Goal: Task Accomplishment & Management: Use online tool/utility

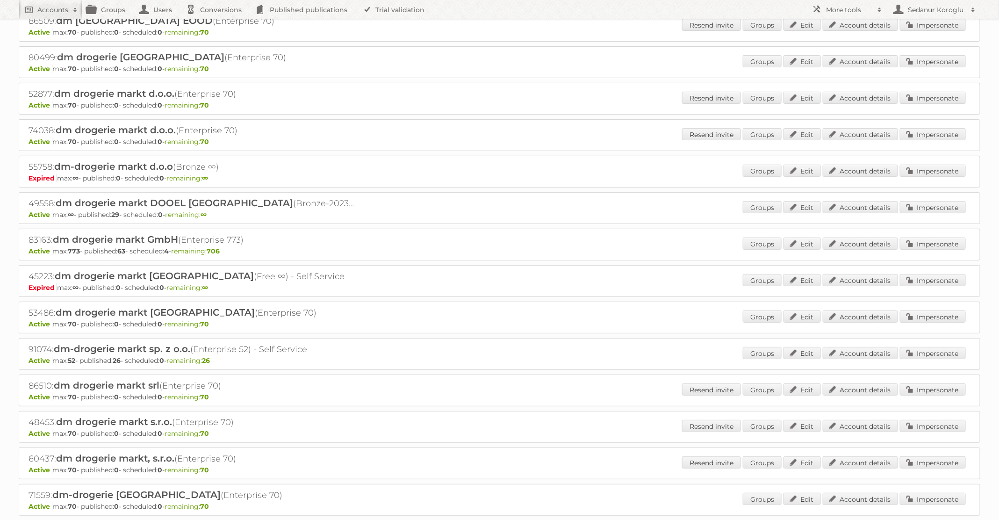
scroll to position [71, 0]
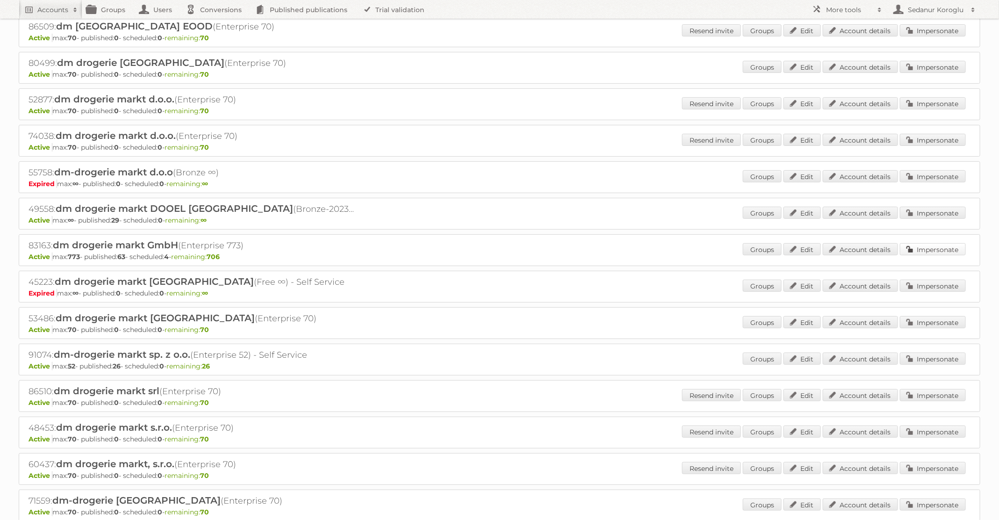
click at [920, 249] on link "Impersonate" at bounding box center [933, 249] width 66 height 12
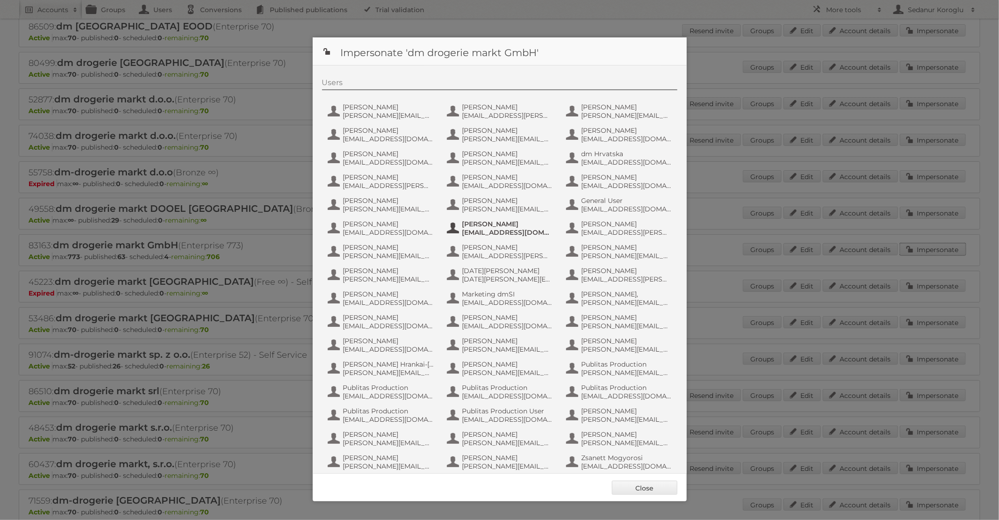
scroll to position [89, 0]
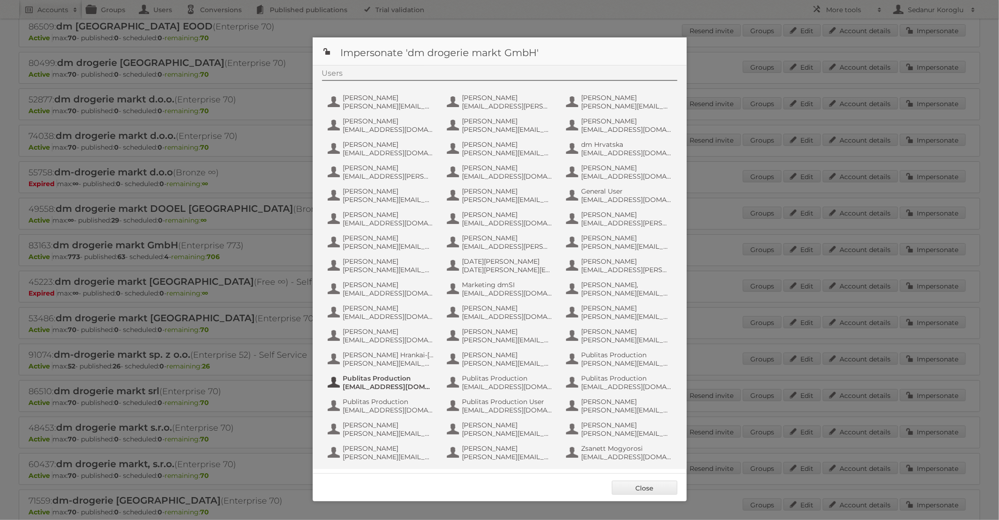
click at [393, 382] on span "fs+dmGmbH@publitas.com" at bounding box center [388, 386] width 91 height 8
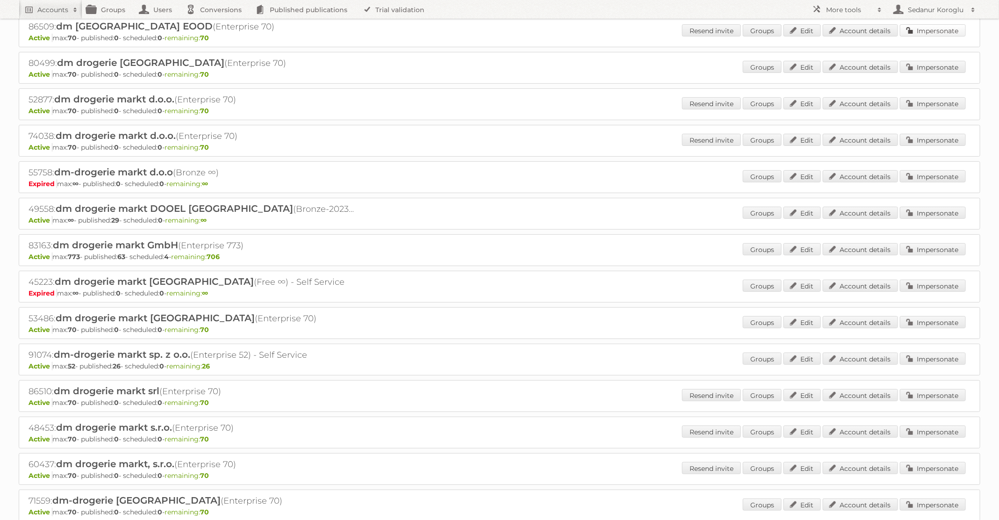
scroll to position [0, 0]
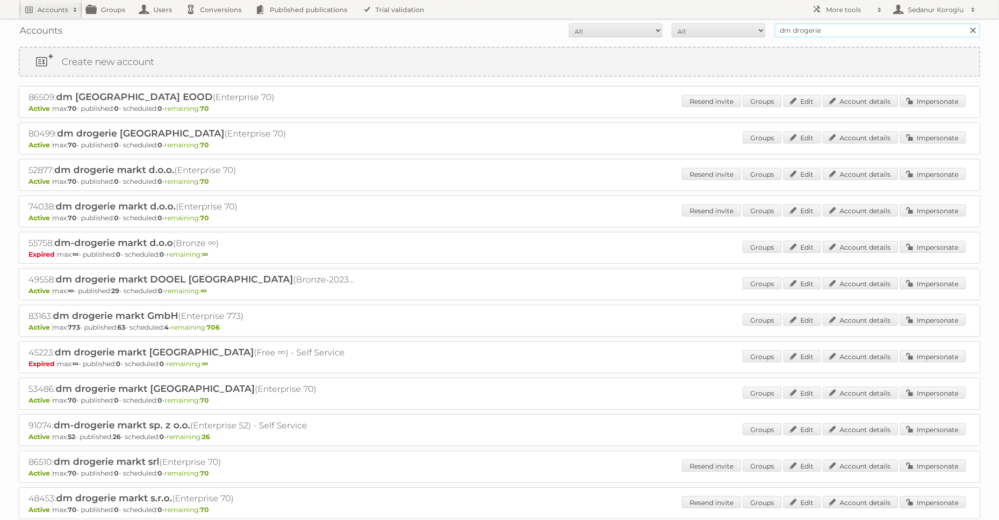
drag, startPoint x: 837, startPoint y: 32, endPoint x: 714, endPoint y: 4, distance: 126.1
click at [714, 4] on body "Accounts Search Advanced Search Create new account Groups Users Conversions Pub…" at bounding box center [499, 260] width 999 height 520
type input "lidl BE"
click at [966, 23] on input "Search" at bounding box center [973, 30] width 14 height 14
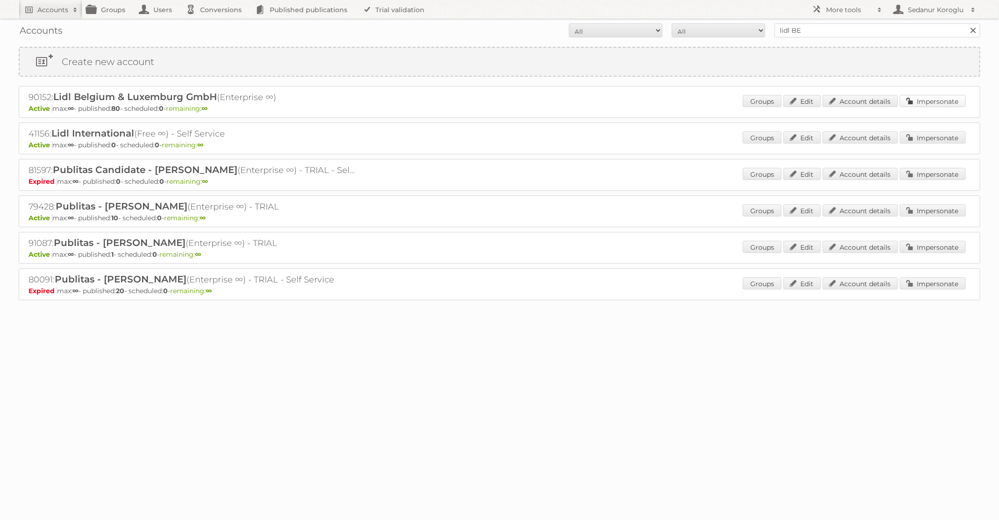
click at [927, 95] on link "Impersonate" at bounding box center [933, 101] width 66 height 12
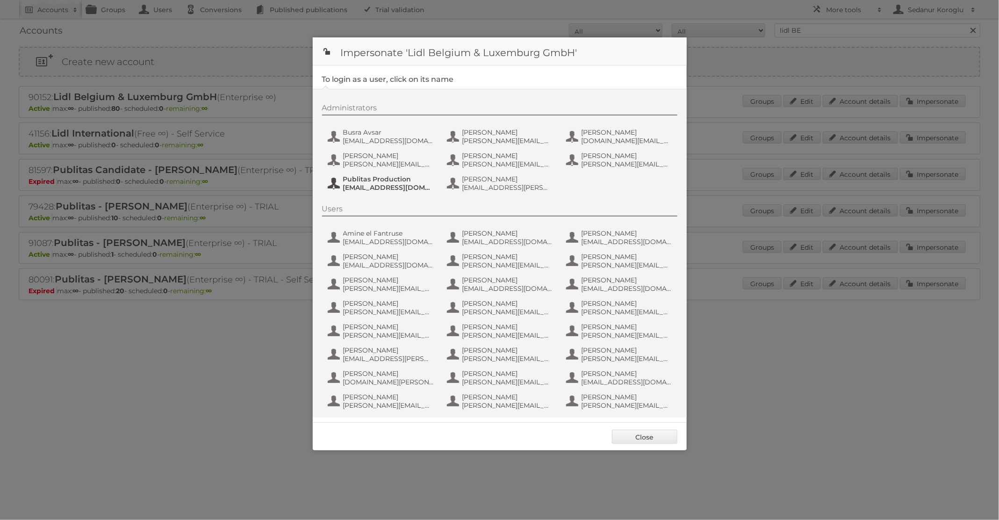
click at [397, 180] on span "Publitas Production" at bounding box center [388, 179] width 91 height 8
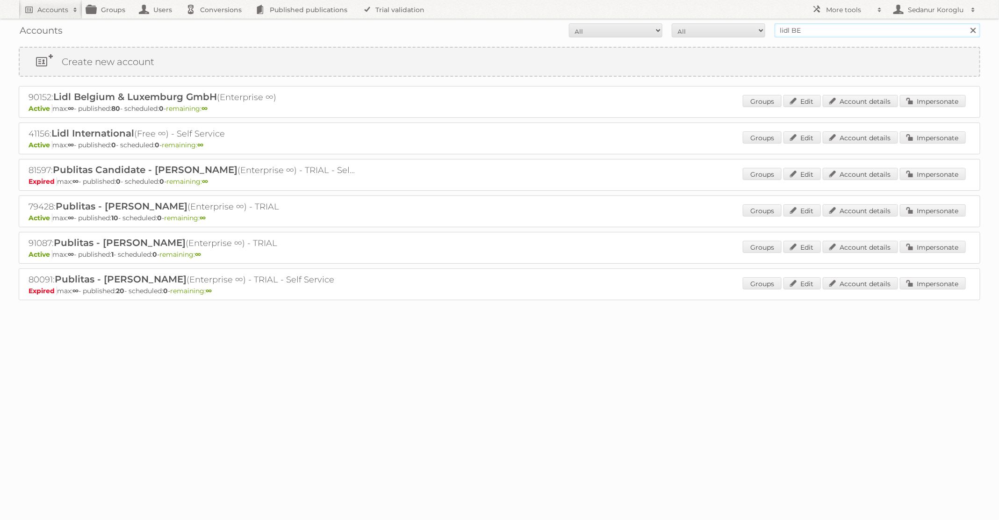
drag, startPoint x: 834, startPoint y: 34, endPoint x: 724, endPoint y: 19, distance: 110.4
click at [729, 22] on div "Accounts All Active Expired Pending All Paid Trials Self service lidl BE Search" at bounding box center [500, 30] width 962 height 23
type input "Kruidvat"
click at [966, 23] on input "Search" at bounding box center [973, 30] width 14 height 14
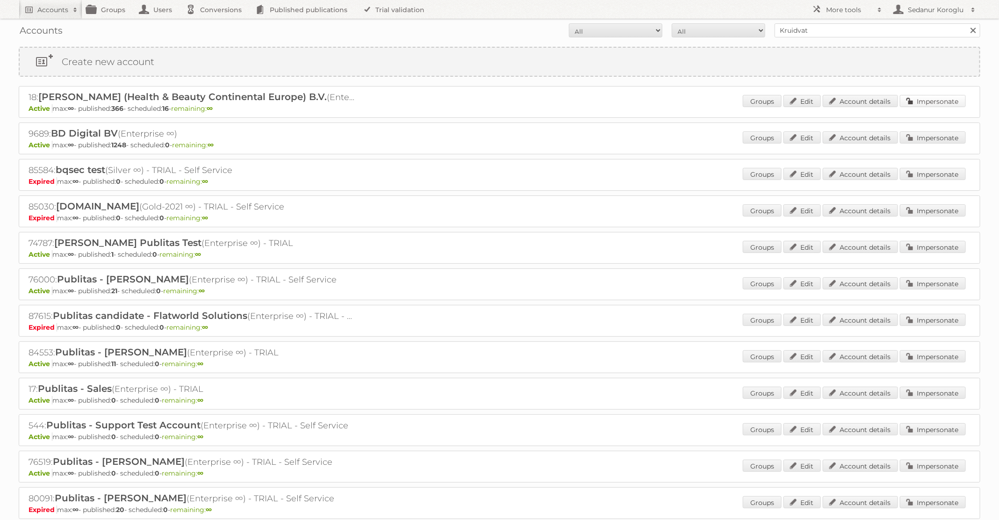
click at [913, 103] on link "Impersonate" at bounding box center [933, 101] width 66 height 12
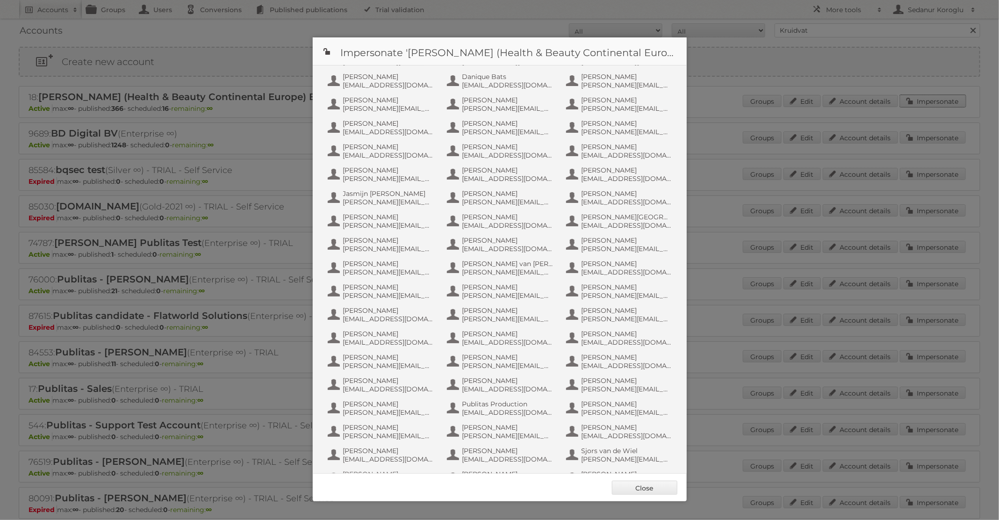
scroll to position [439, 0]
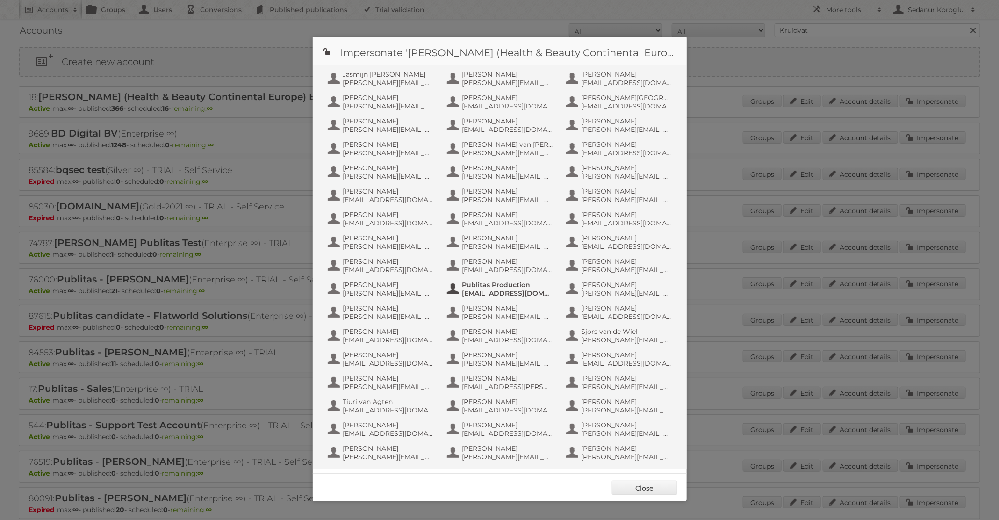
click at [483, 295] on span "info+aswatson-production@publitas.com" at bounding box center [507, 293] width 91 height 8
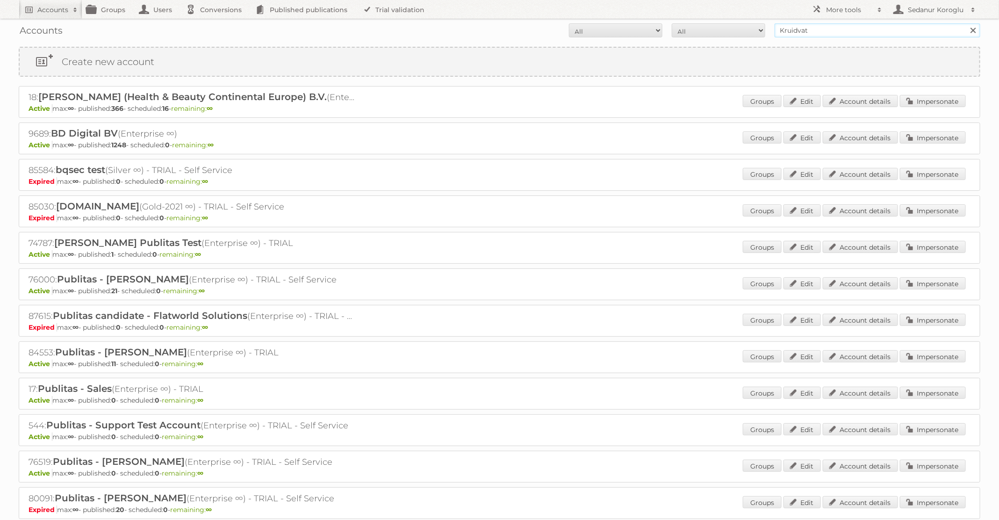
drag, startPoint x: 847, startPoint y: 32, endPoint x: 715, endPoint y: 27, distance: 131.4
click at [715, 27] on form "All Active Expired Pending All Paid Trials Self service Kruidvat Search" at bounding box center [500, 30] width 962 height 14
type input "Albert Heijn NL"
click at [966, 23] on input "Search" at bounding box center [973, 30] width 14 height 14
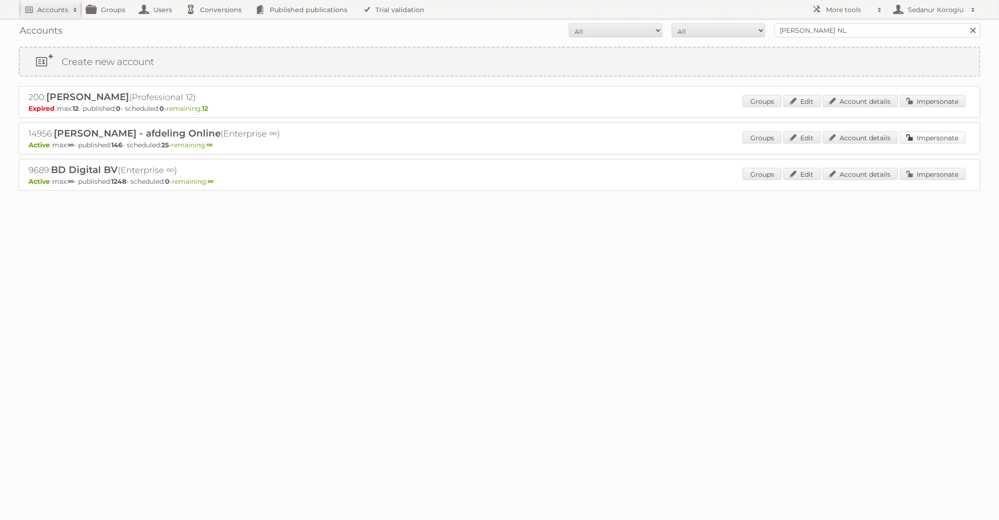
click at [919, 138] on link "Impersonate" at bounding box center [933, 137] width 66 height 12
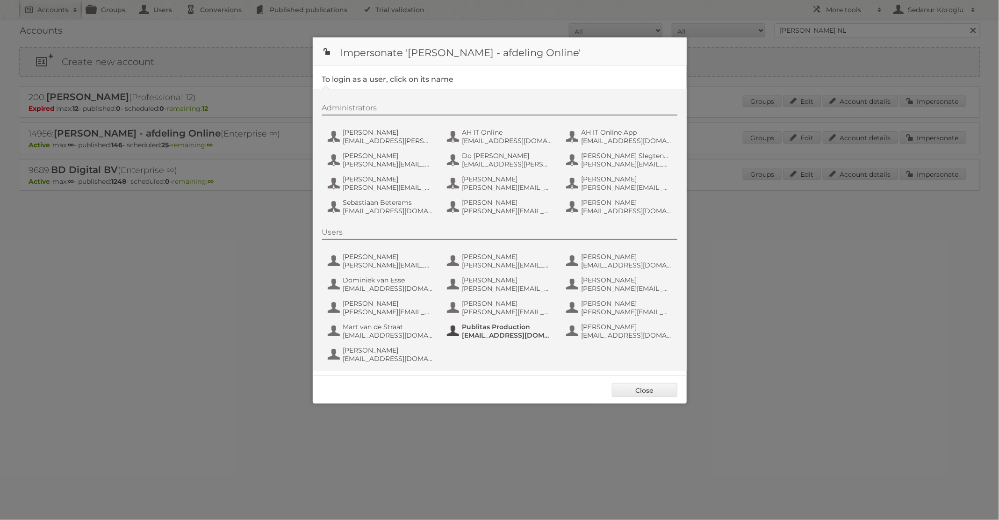
click at [487, 329] on span "Publitas Production" at bounding box center [507, 327] width 91 height 8
